Goal: Information Seeking & Learning: Check status

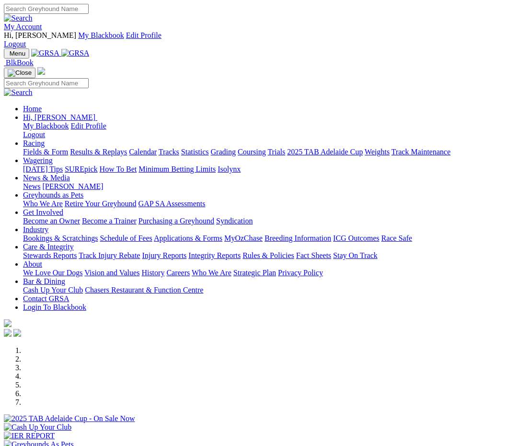
scroll to position [668, 0]
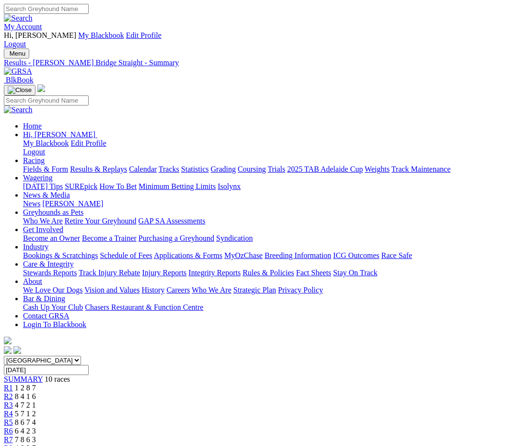
click at [148, 392] on div "R2 8 4 1 6" at bounding box center [266, 396] width 524 height 9
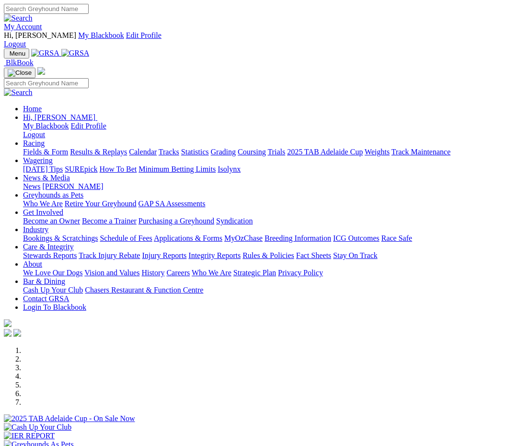
scroll to position [572, 0]
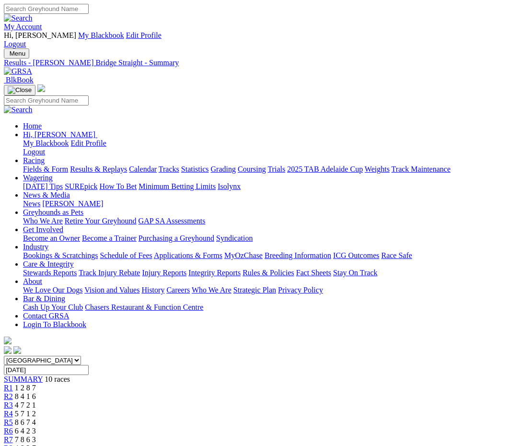
click at [13, 383] on link "R1" at bounding box center [8, 387] width 9 height 8
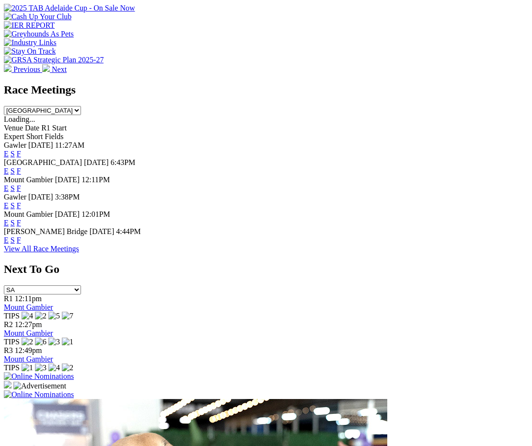
scroll to position [277, 0]
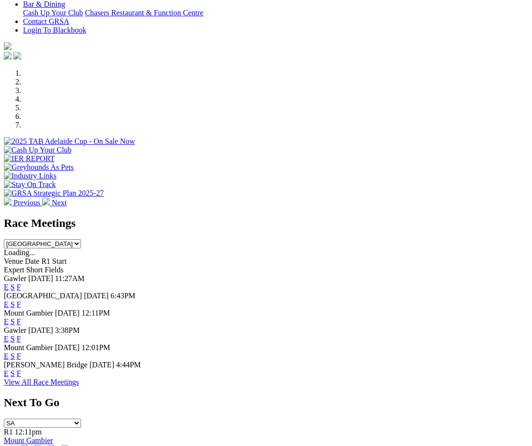
click at [21, 369] on link "F" at bounding box center [19, 373] width 4 height 8
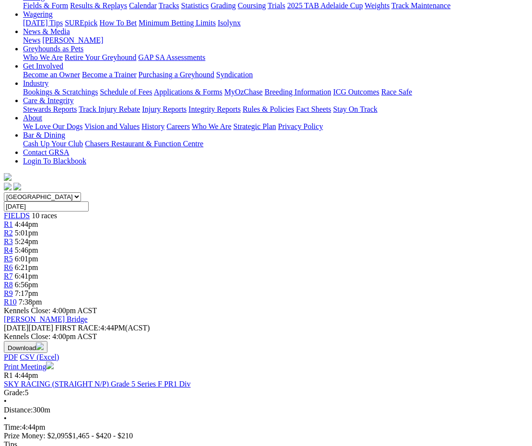
scroll to position [192, 0]
